Goal: Transaction & Acquisition: Obtain resource

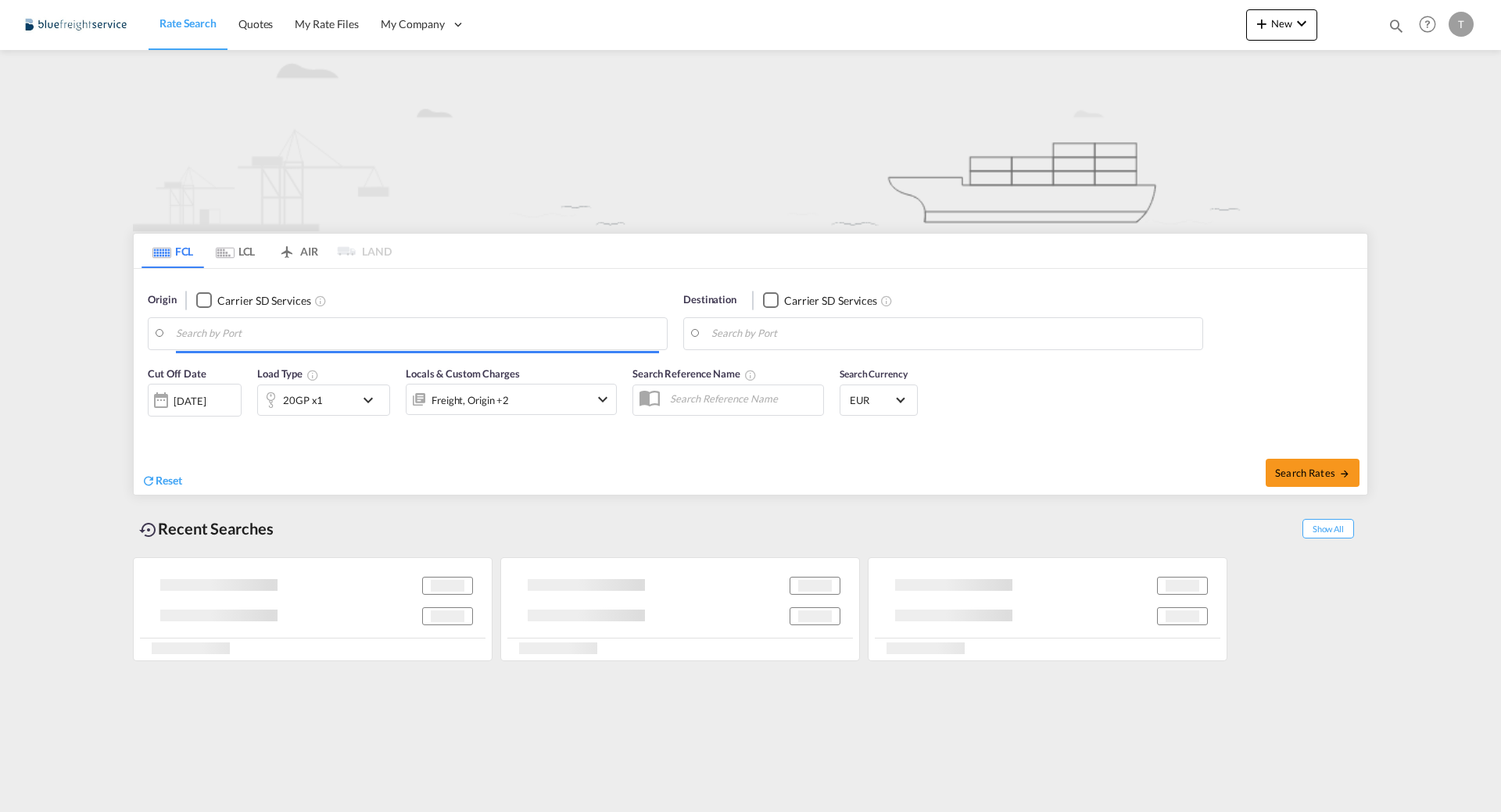
type input "[GEOGRAPHIC_DATA], [GEOGRAPHIC_DATA]"
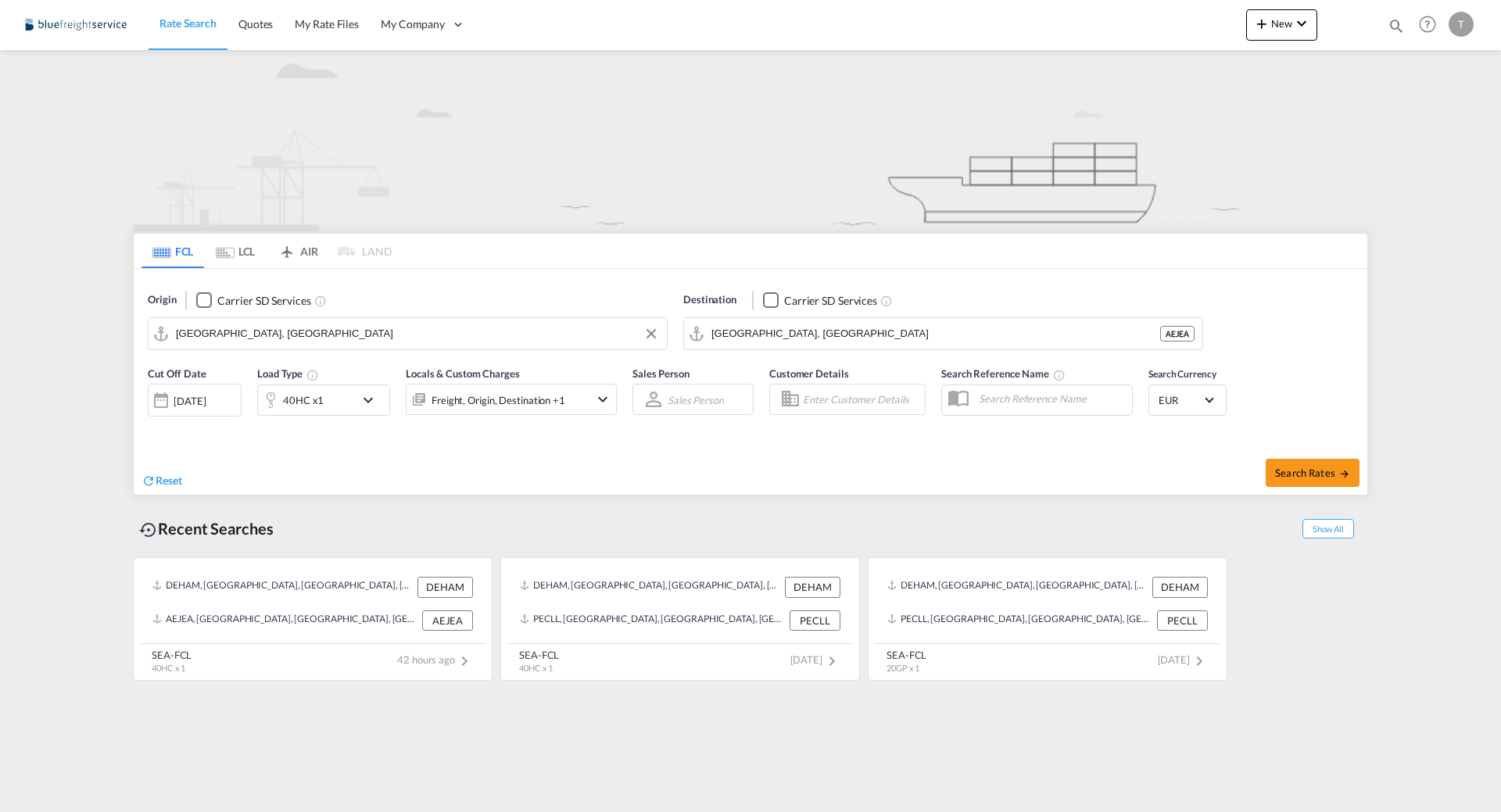
click at [302, 334] on input "[GEOGRAPHIC_DATA], [GEOGRAPHIC_DATA]" at bounding box center [417, 333] width 483 height 23
click at [818, 325] on input "[GEOGRAPHIC_DATA], [GEOGRAPHIC_DATA]" at bounding box center [953, 333] width 483 height 23
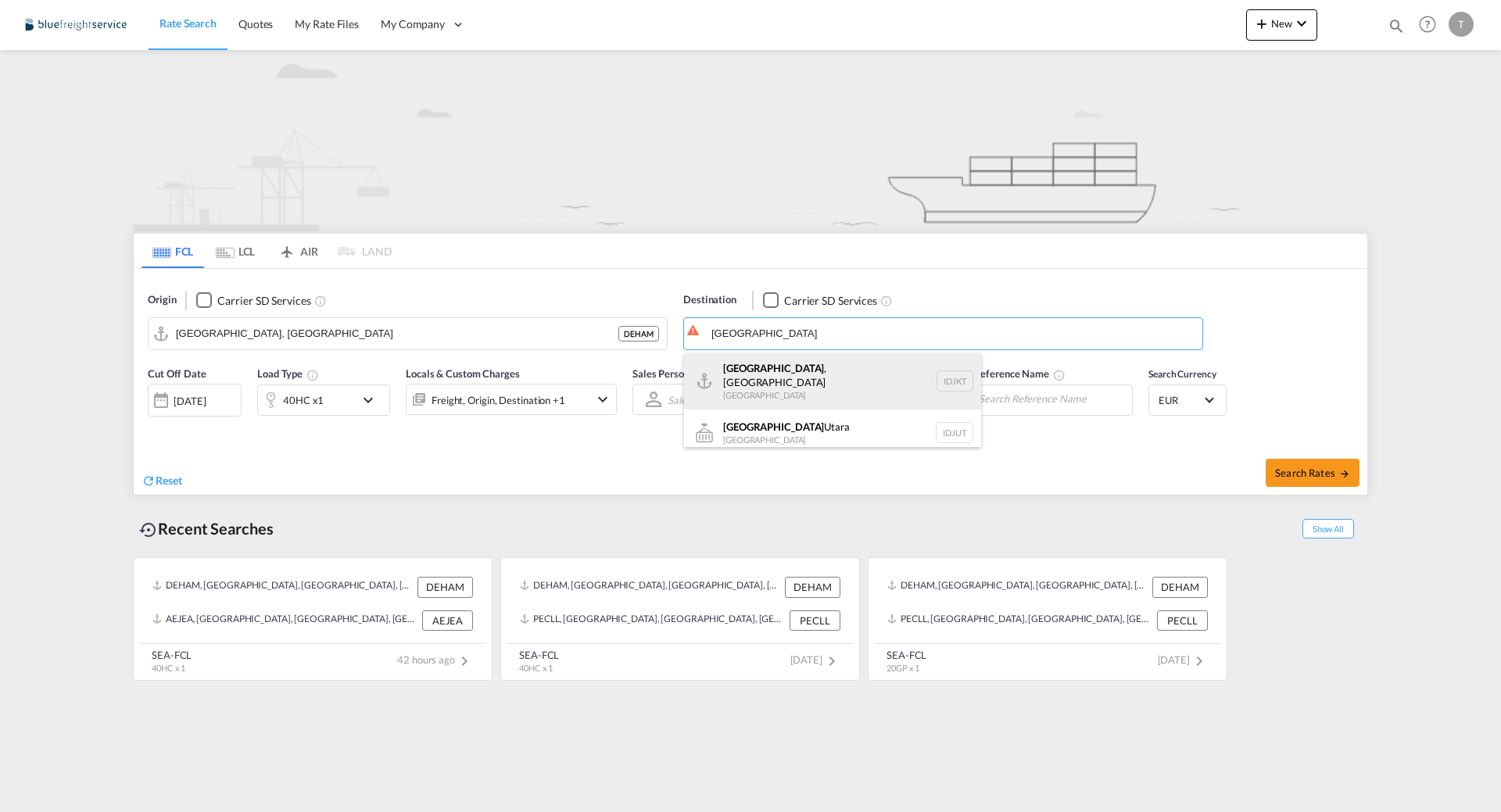
click at [807, 384] on div "[GEOGRAPHIC_DATA] , [GEOGRAPHIC_DATA] [GEOGRAPHIC_DATA] IDJKT" at bounding box center [833, 381] width 297 height 56
type input "[GEOGRAPHIC_DATA], [GEOGRAPHIC_DATA], IDJKT"
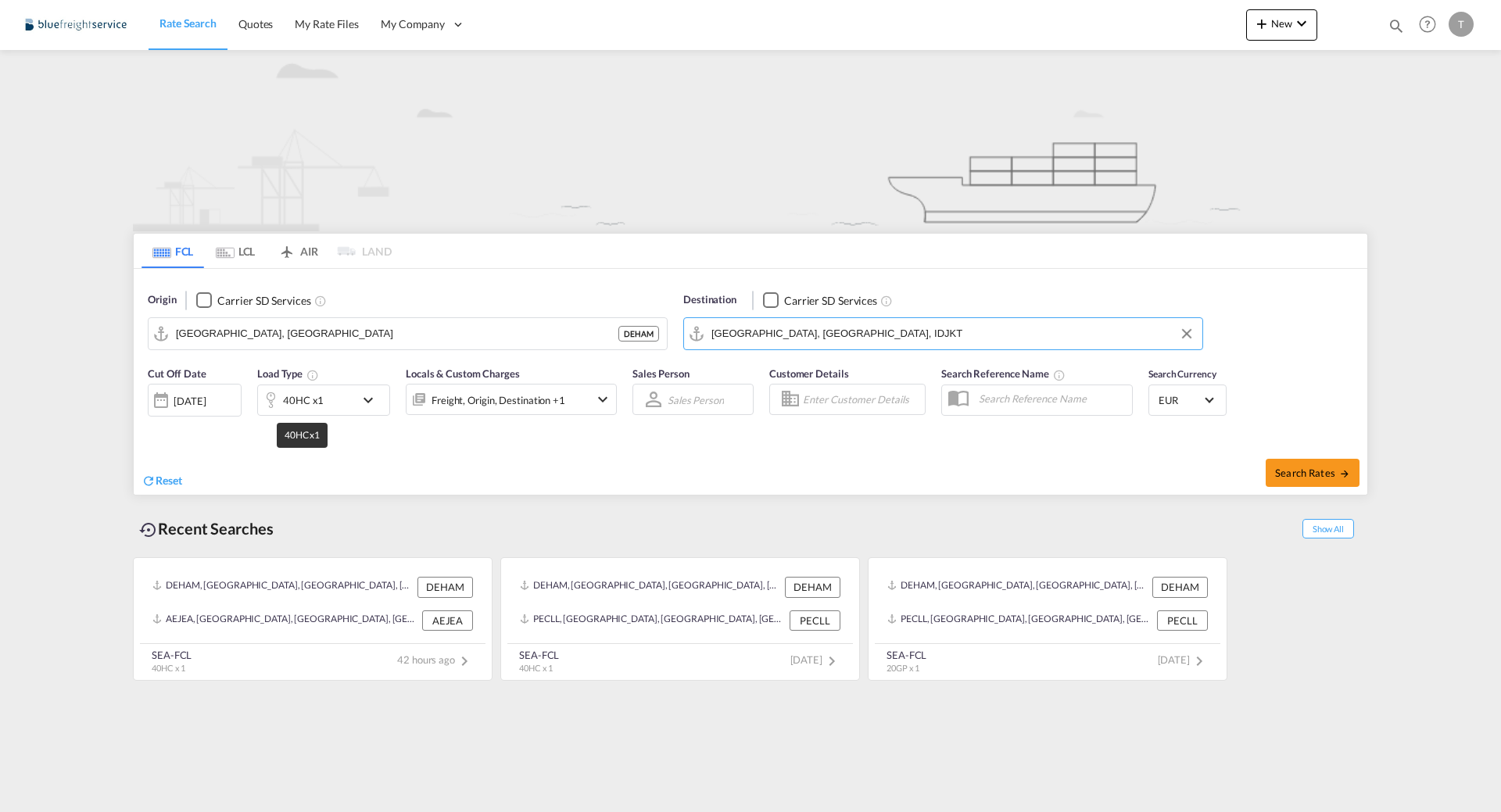
click at [294, 391] on div "40HC x1" at bounding box center [302, 400] width 40 height 22
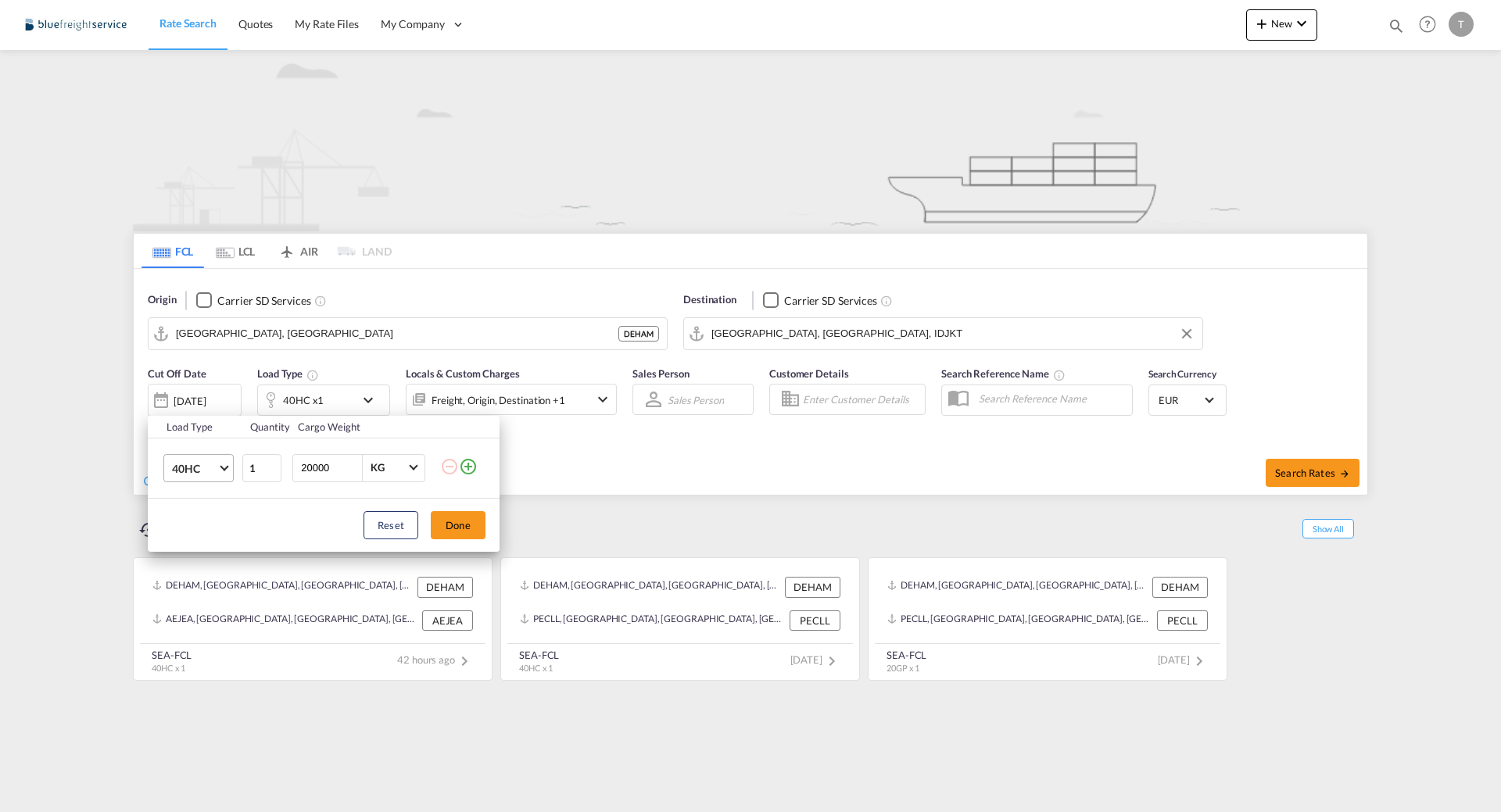
click at [213, 473] on span "40HC" at bounding box center [194, 468] width 45 height 16
drag, startPoint x: 186, startPoint y: 392, endPoint x: 194, endPoint y: 391, distance: 8.1
click at [187, 391] on div "20GP" at bounding box center [185, 393] width 27 height 16
click at [452, 531] on button "Done" at bounding box center [458, 526] width 54 height 28
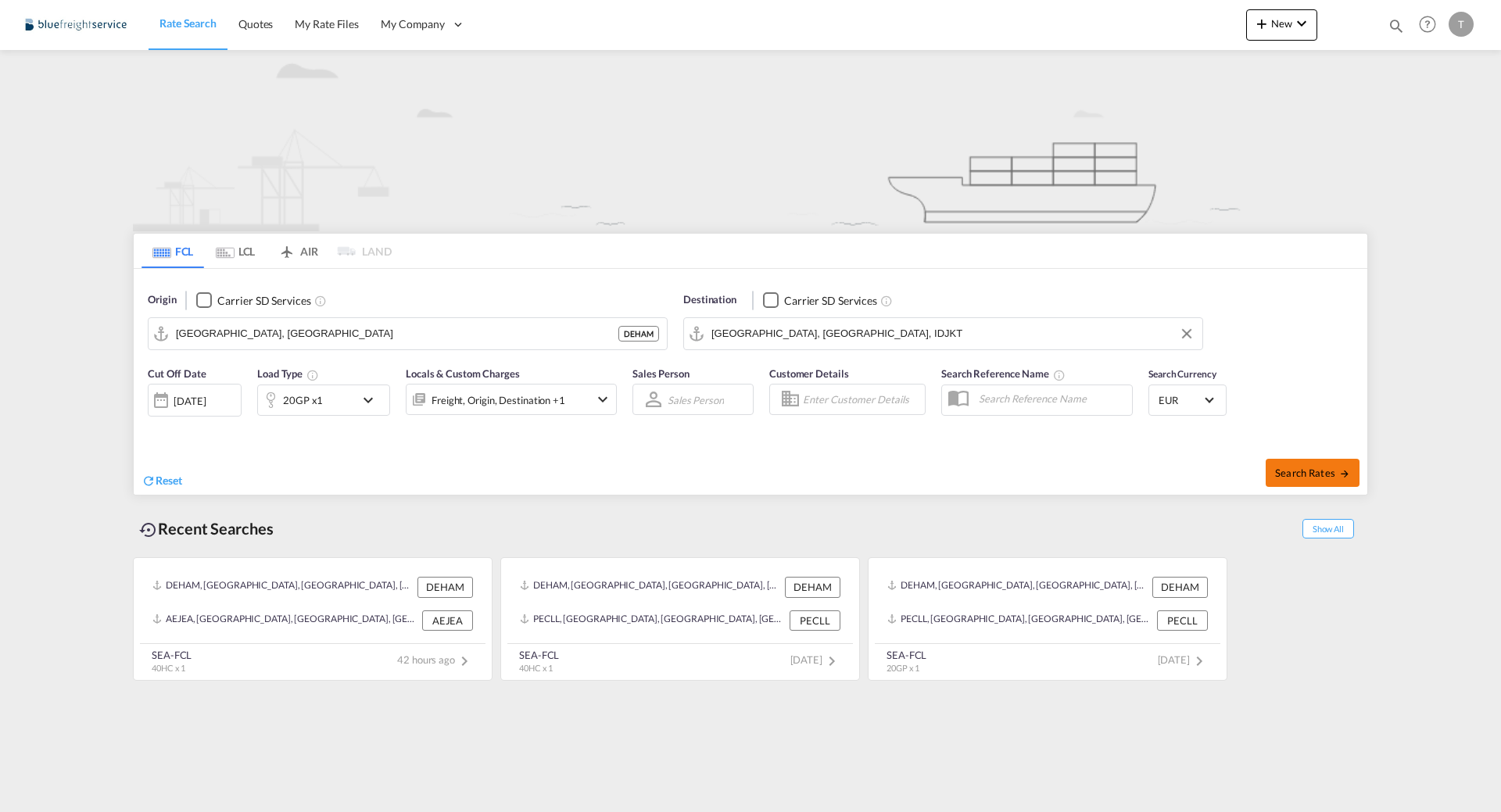
click at [1321, 474] on span "Search Rates" at bounding box center [1312, 472] width 75 height 12
type input "DEHAM to IDJKT / [DATE]"
